Goal: Find contact information: Find contact information

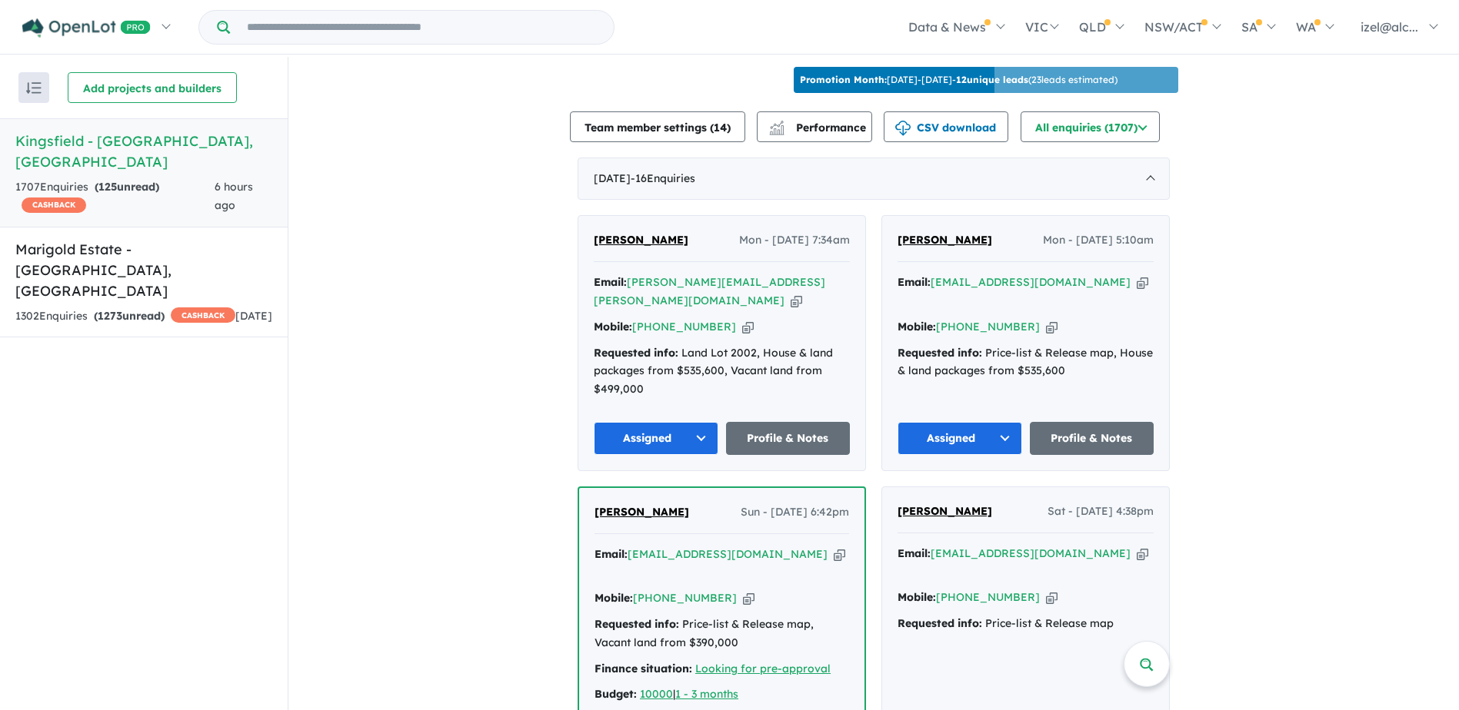
scroll to position [538, 0]
click at [790, 294] on icon "button" at bounding box center [796, 302] width 12 height 16
click at [742, 320] on icon "button" at bounding box center [748, 328] width 12 height 16
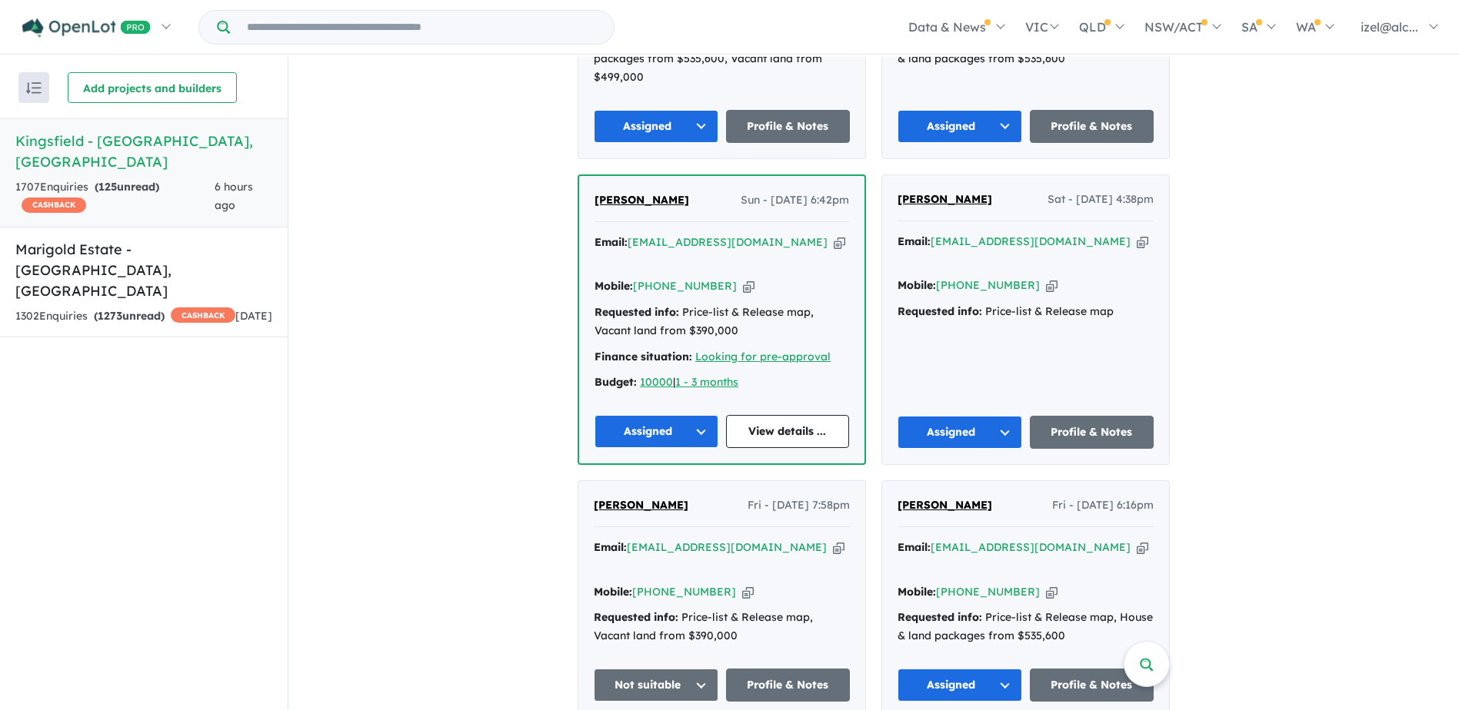
scroll to position [769, 0]
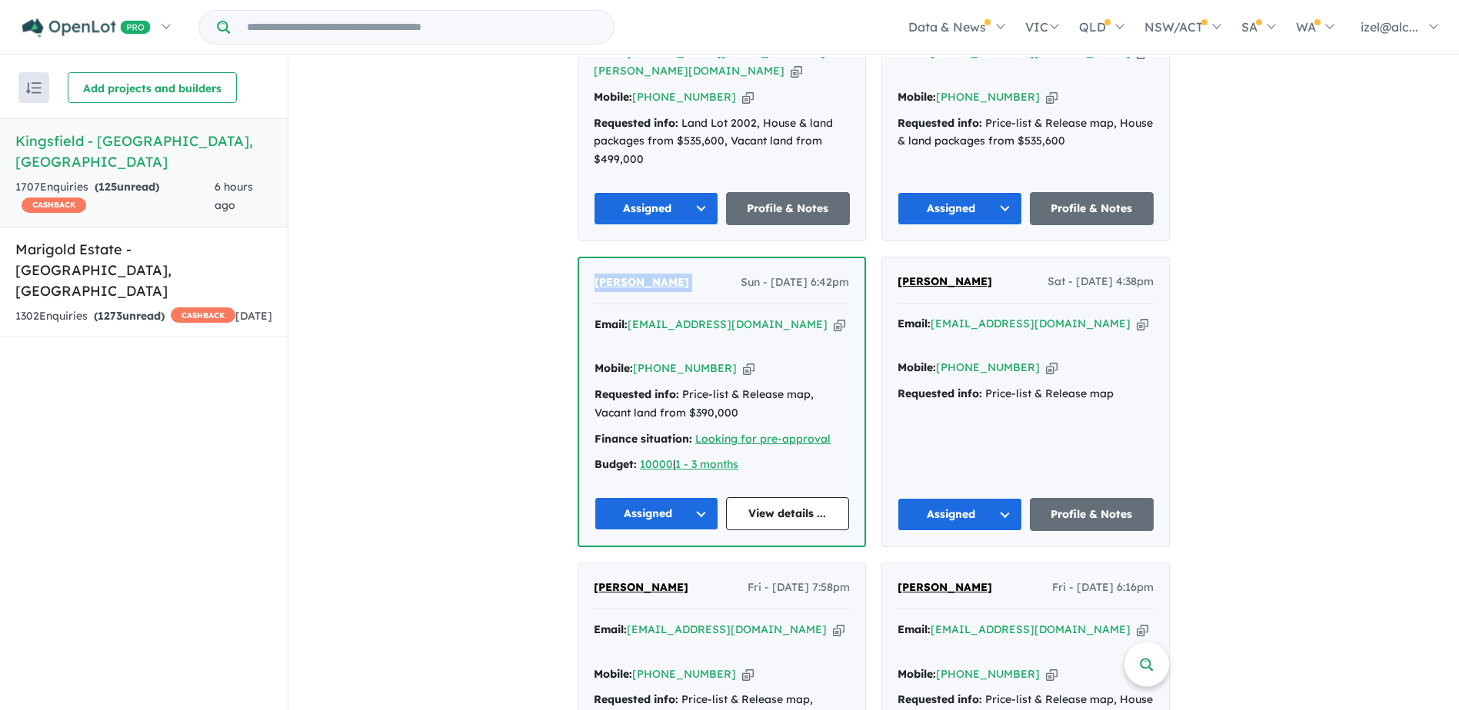
copy span "[PERSON_NAME]"
drag, startPoint x: 694, startPoint y: 269, endPoint x: 581, endPoint y: 268, distance: 113.8
click at [581, 268] on div "[PERSON_NAME] Sun - [DATE] 6:42pm Email: [EMAIL_ADDRESS][DOMAIN_NAME] Copied! M…" at bounding box center [721, 402] width 285 height 288
drag, startPoint x: 810, startPoint y: 304, endPoint x: 730, endPoint y: 316, distance: 80.1
click at [834, 317] on icon "button" at bounding box center [840, 325] width 12 height 16
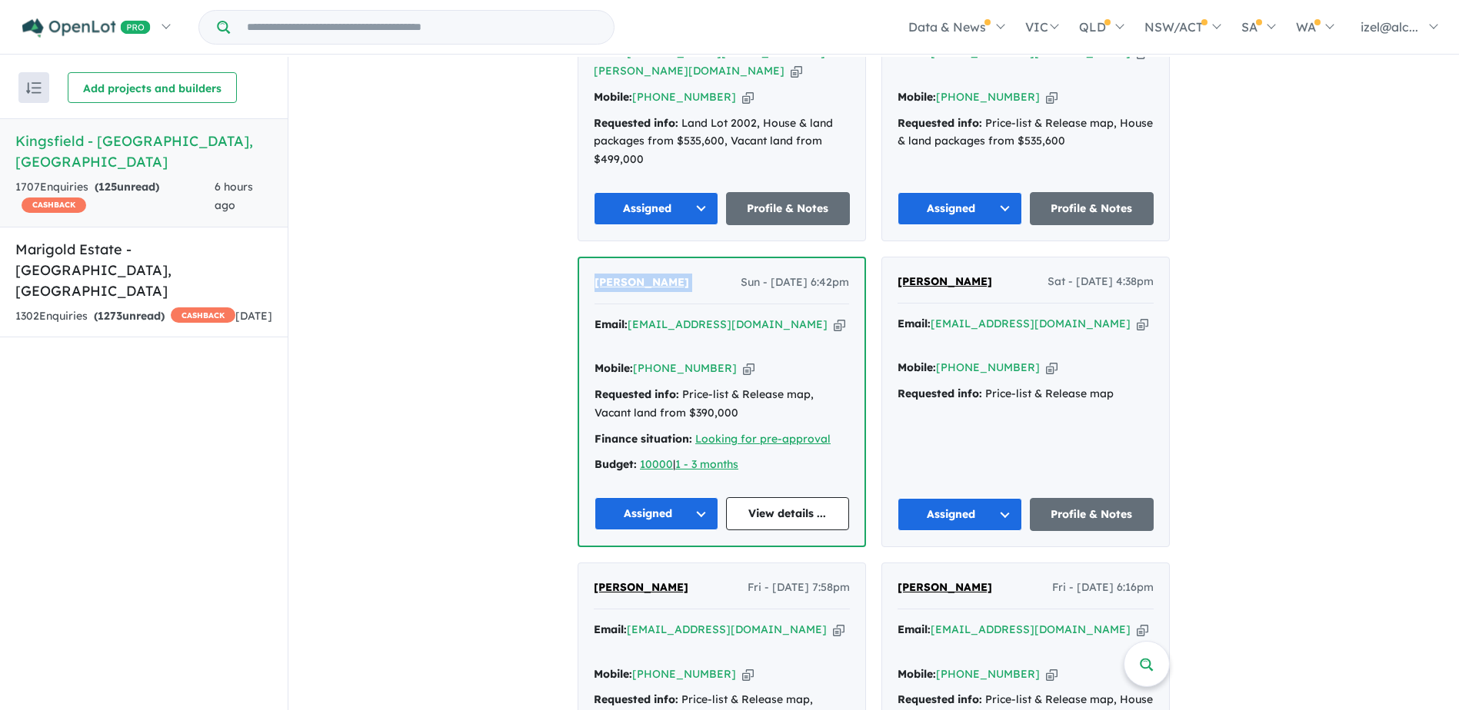
copy span "[PERSON_NAME]"
drag, startPoint x: 727, startPoint y: 351, endPoint x: 634, endPoint y: 364, distance: 94.6
click at [743, 361] on icon "button" at bounding box center [749, 369] width 12 height 16
copy span "[PERSON_NAME]"
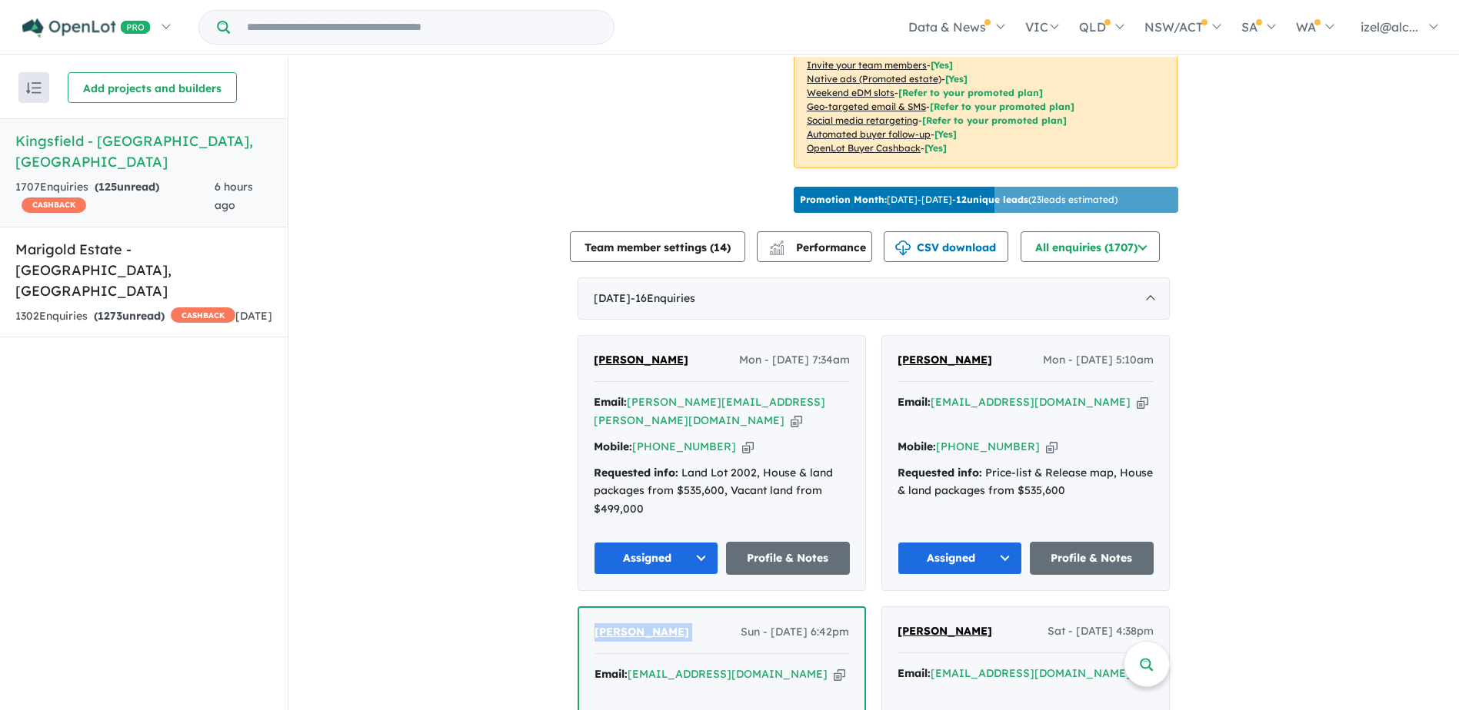
scroll to position [384, 0]
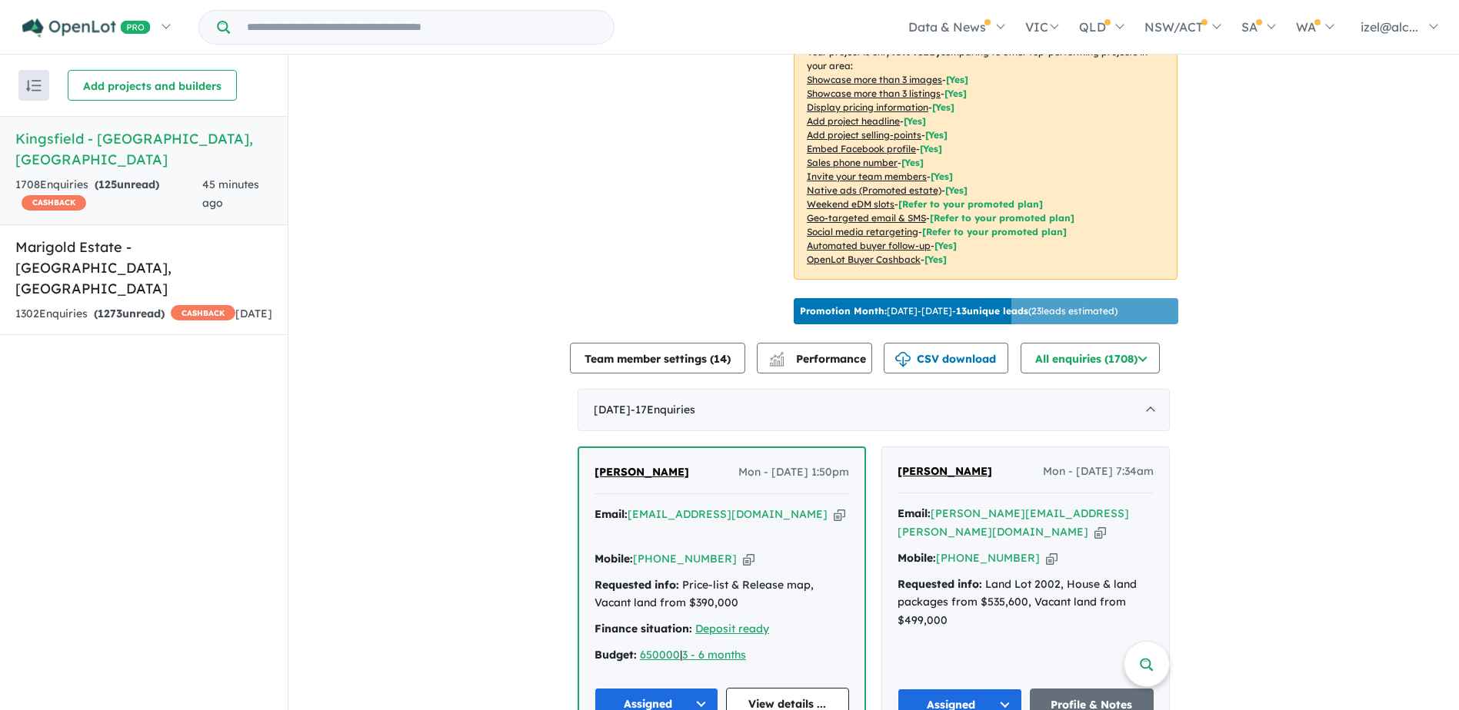
scroll to position [384, 0]
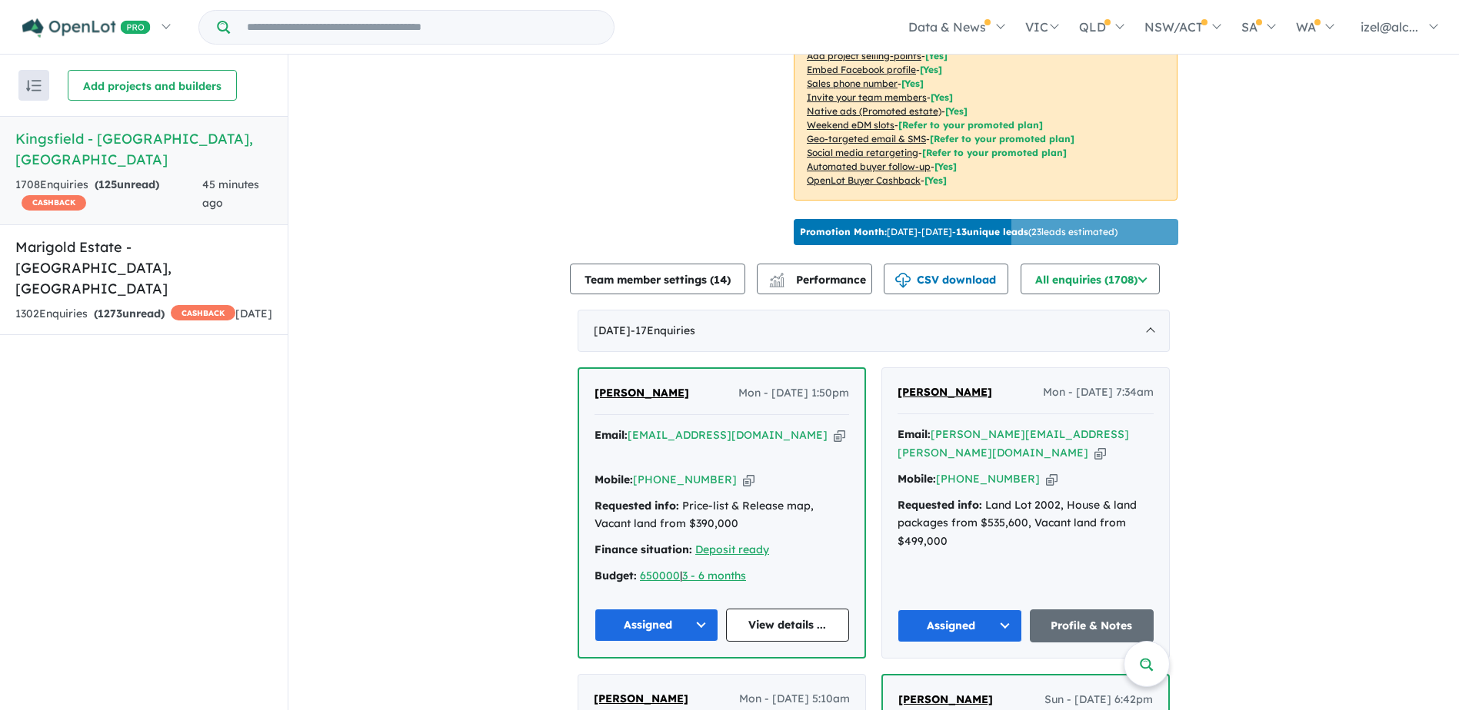
click at [834, 437] on icon "button" at bounding box center [840, 436] width 12 height 16
drag, startPoint x: 725, startPoint y: 461, endPoint x: 701, endPoint y: 470, distance: 25.3
click at [743, 472] on icon "button" at bounding box center [749, 480] width 12 height 16
